Goal: Task Accomplishment & Management: Manage account settings

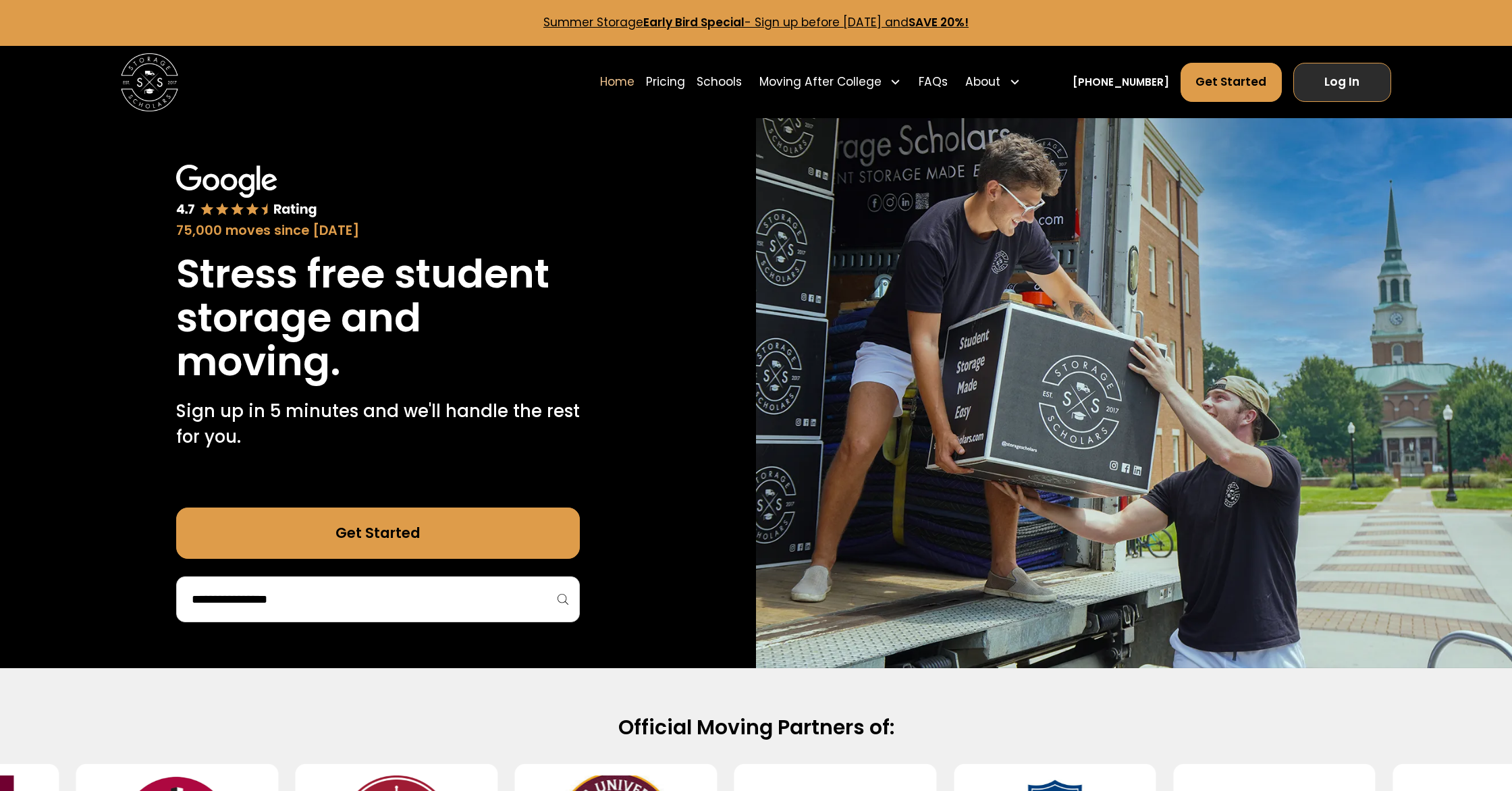
click at [1326, 80] on link "Log In" at bounding box center [1342, 82] width 98 height 39
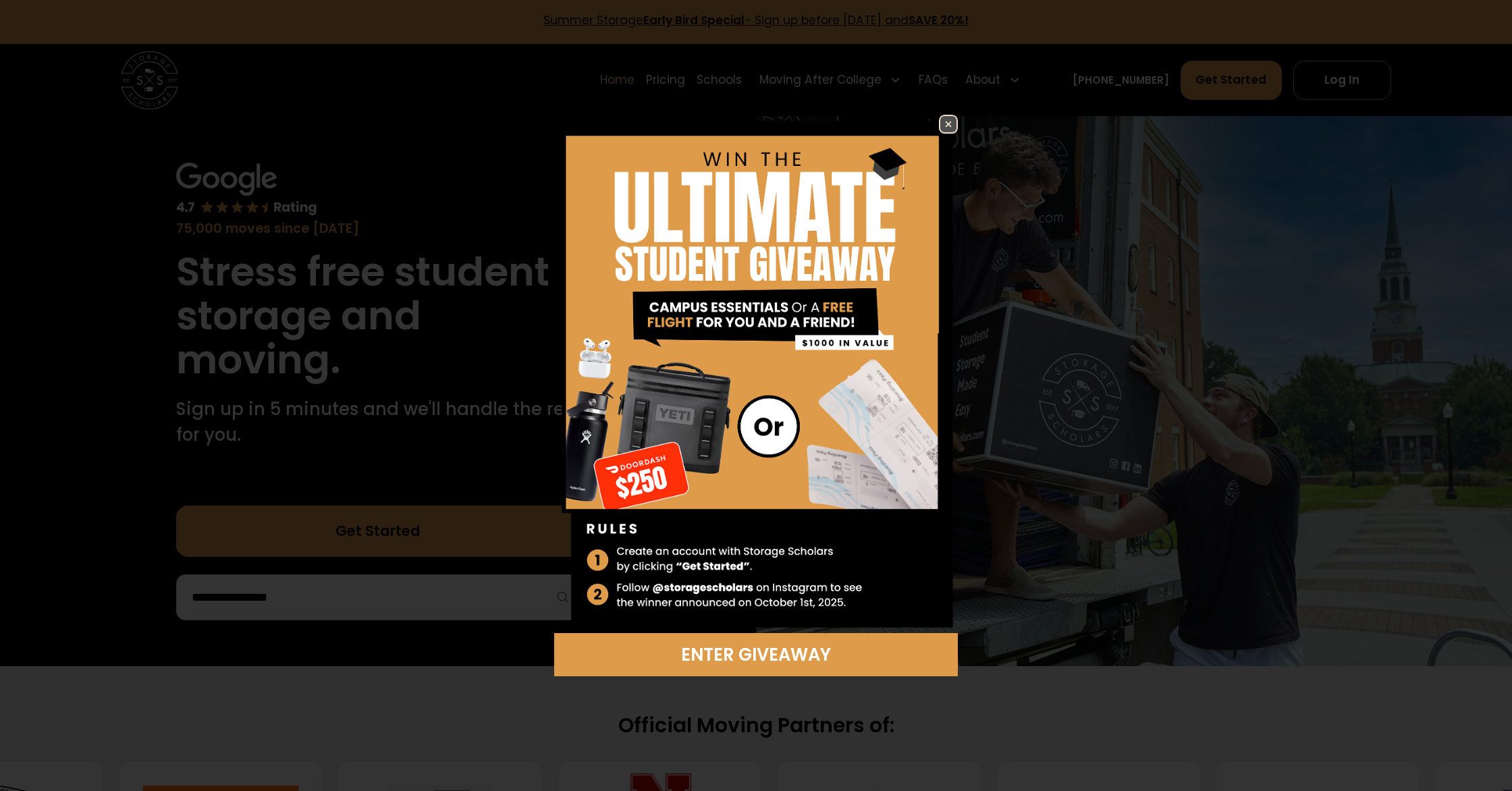
click at [946, 116] on img at bounding box center [948, 124] width 16 height 16
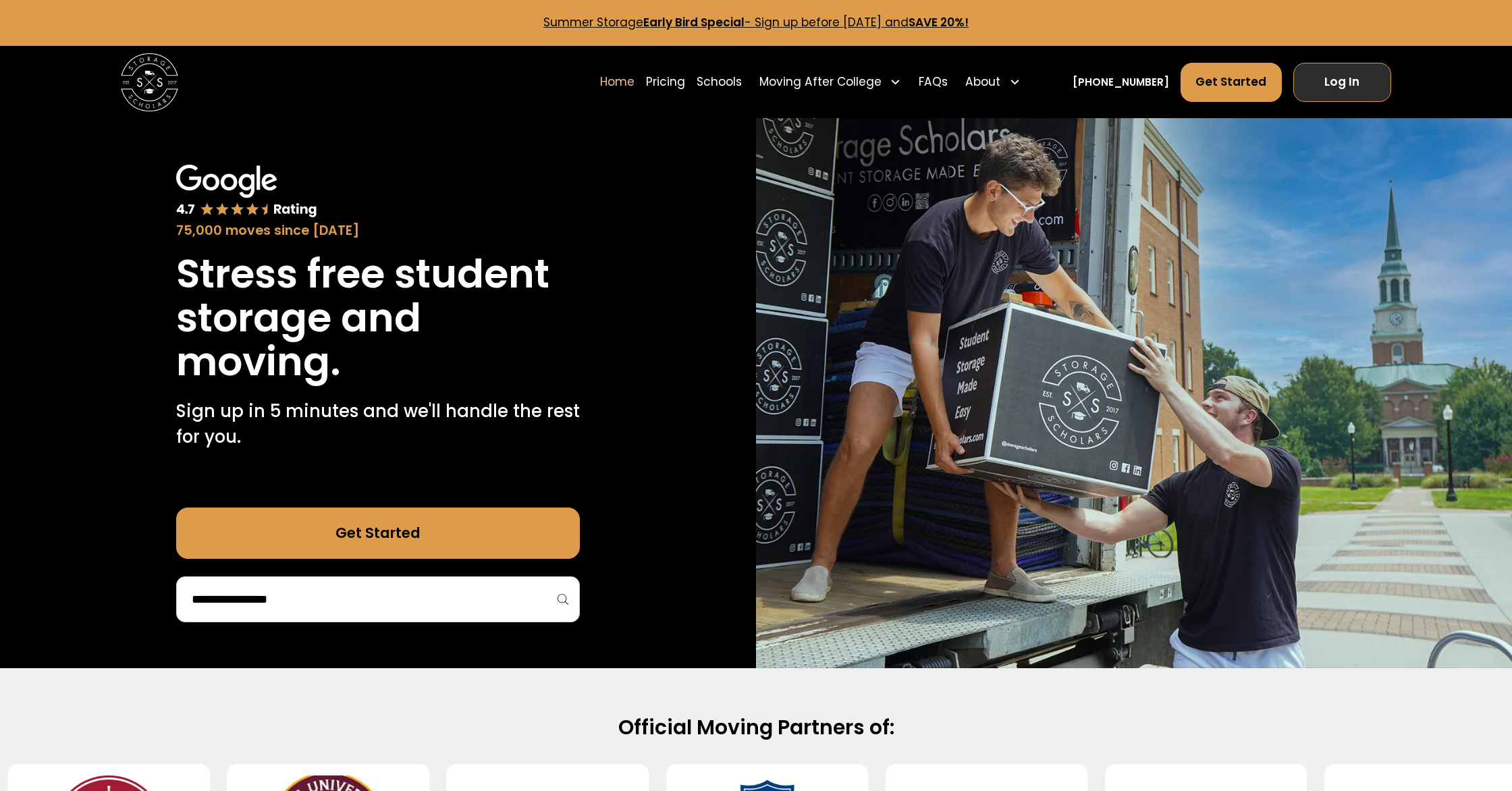
click at [1363, 87] on link "Log In" at bounding box center [1342, 82] width 98 height 39
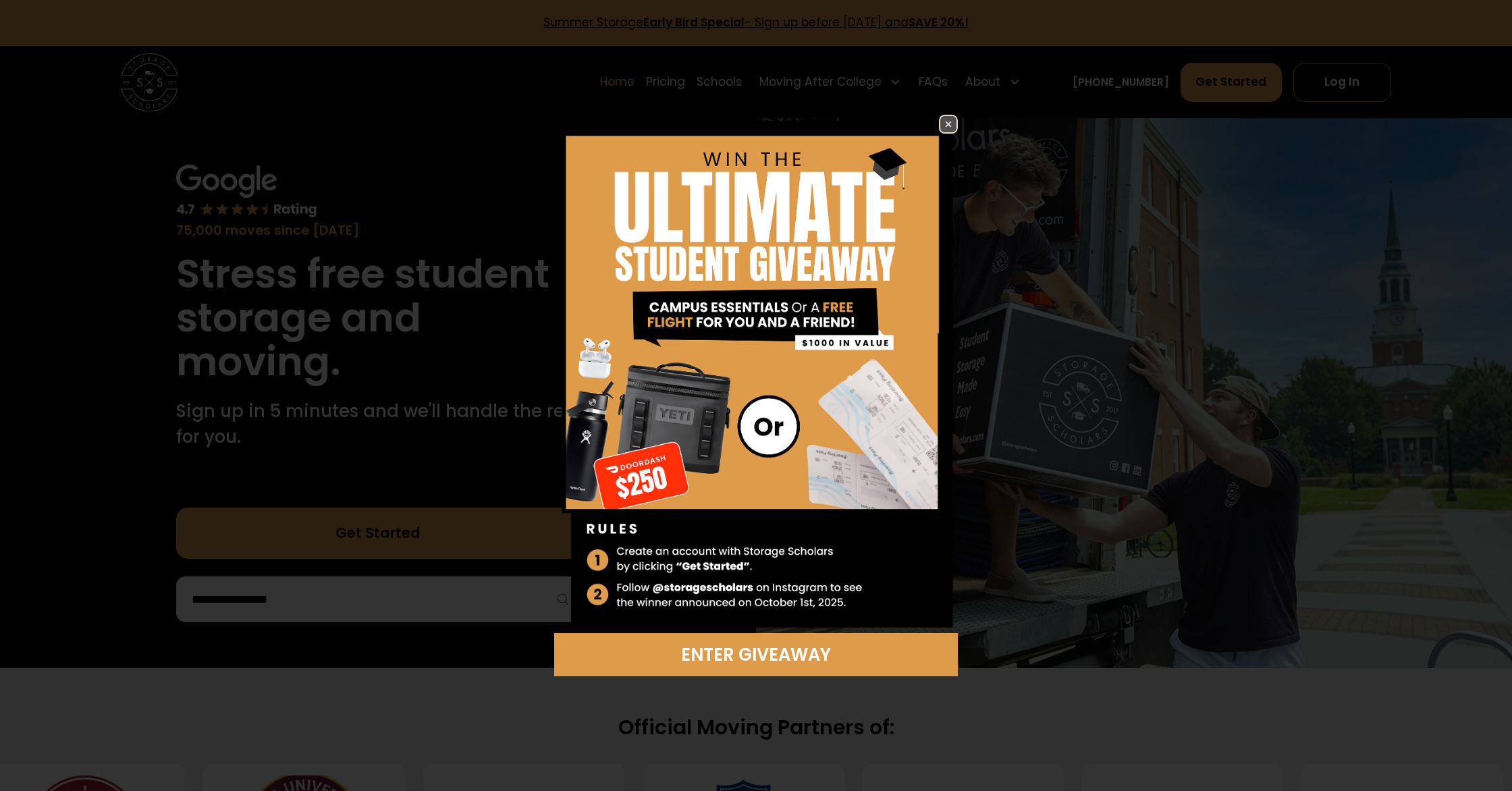
click at [948, 121] on img at bounding box center [948, 124] width 16 height 16
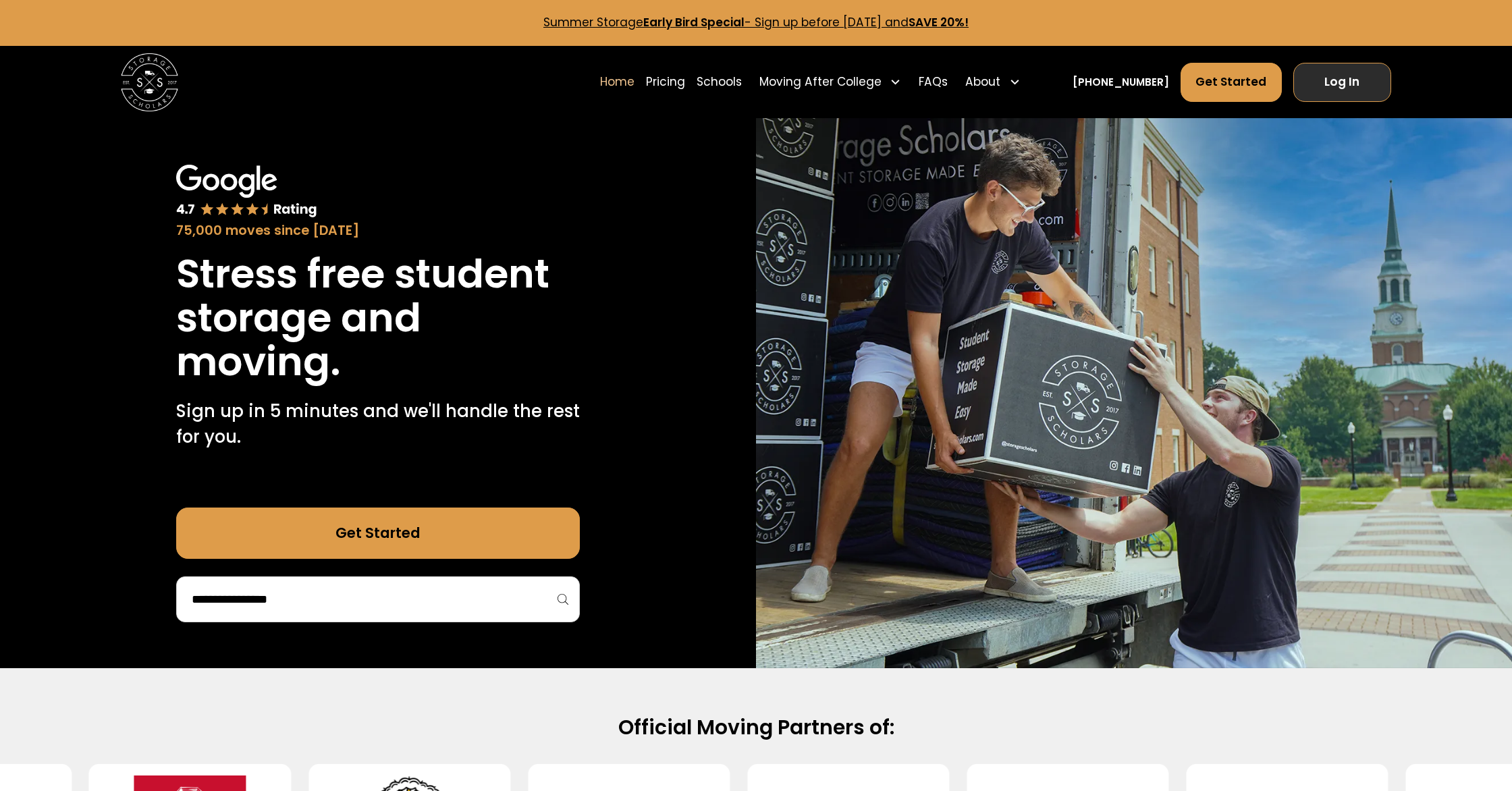
click at [1312, 82] on link "Log In" at bounding box center [1342, 82] width 98 height 39
